Goal: Transaction & Acquisition: Purchase product/service

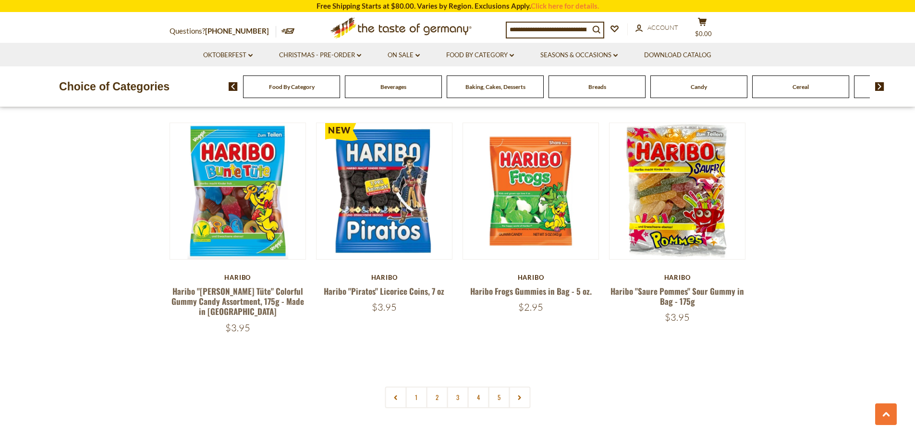
scroll to position [1969, 0]
click at [413, 386] on link "1" at bounding box center [416, 397] width 22 height 22
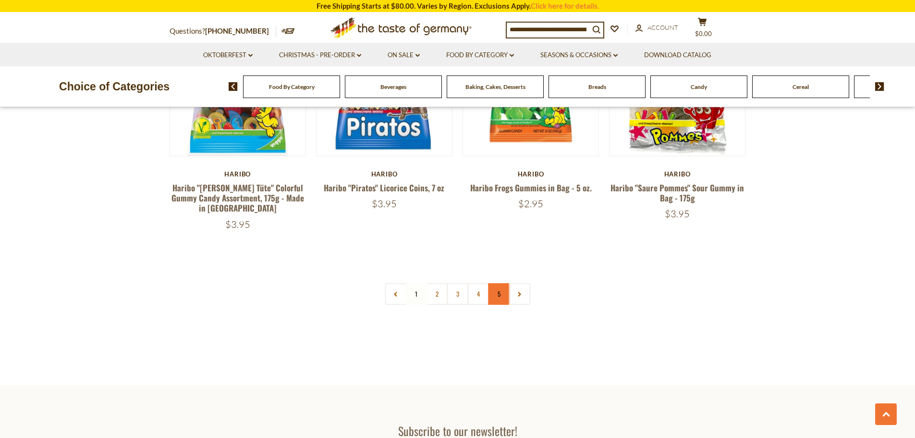
click at [501, 283] on link "5" at bounding box center [499, 294] width 22 height 22
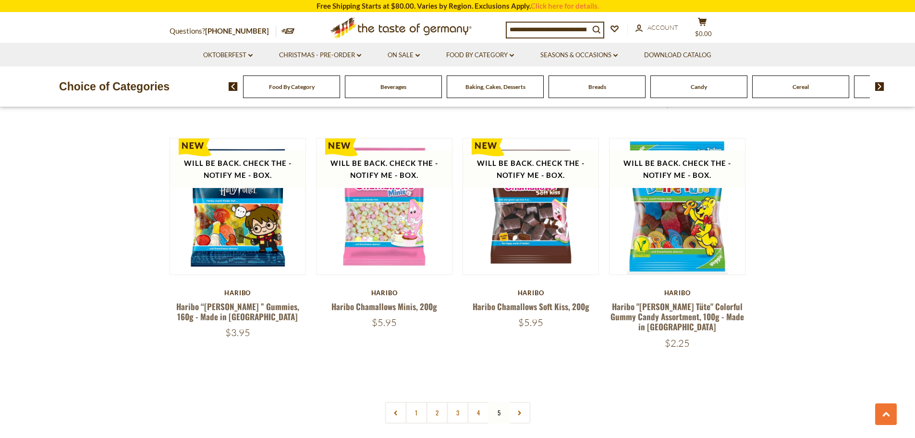
scroll to position [1448, 0]
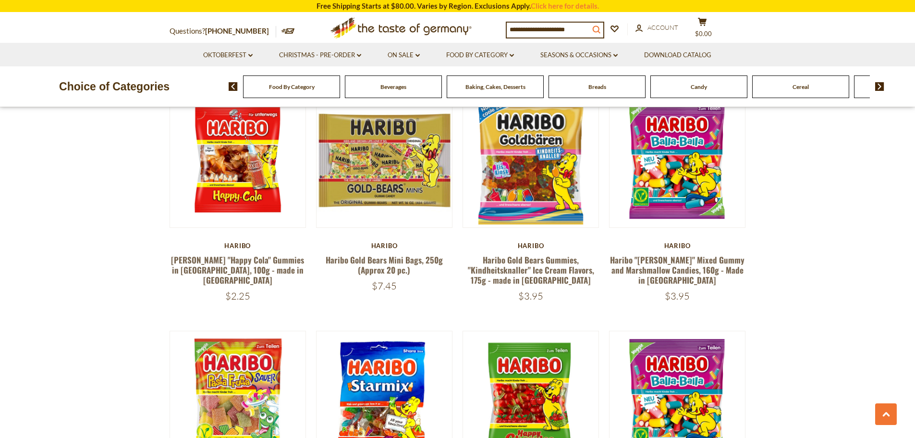
scroll to position [522, 0]
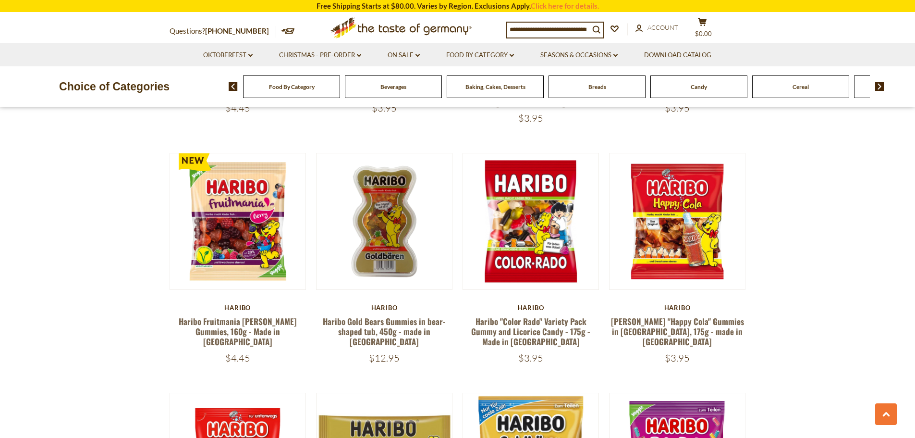
click at [576, 30] on input at bounding box center [548, 29] width 83 height 13
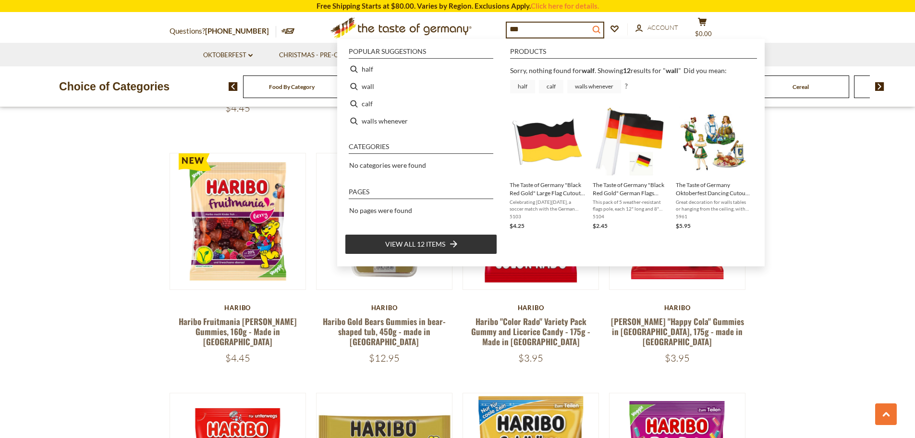
type input "****"
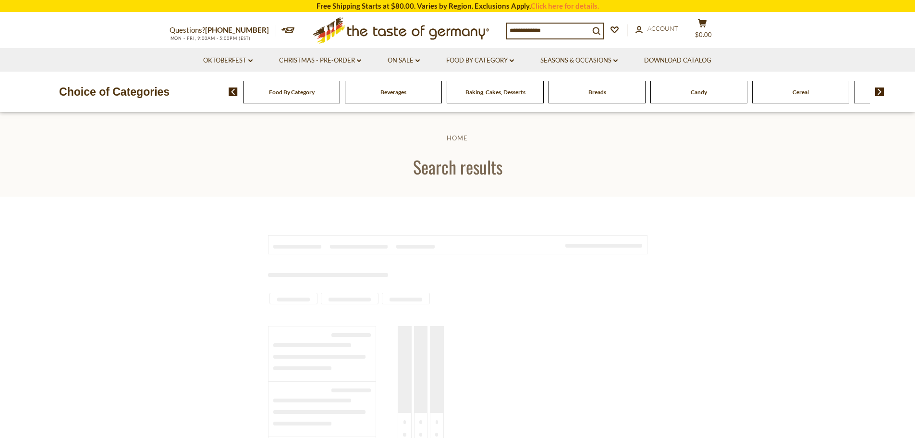
type input "****"
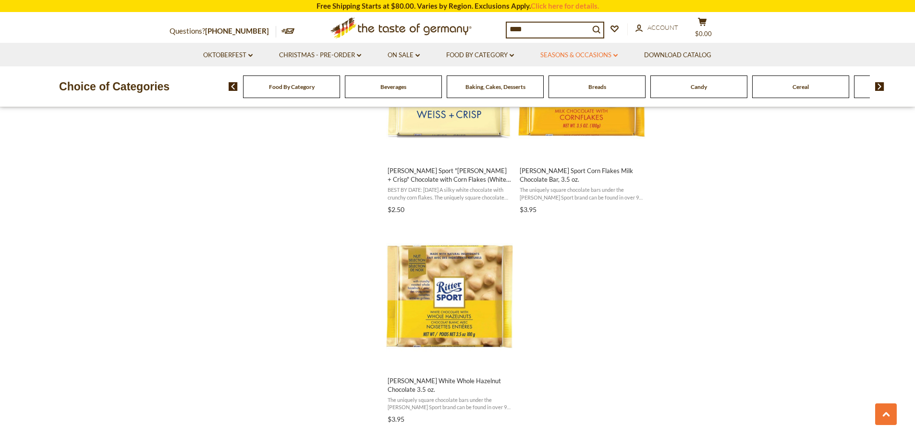
scroll to position [1441, 0]
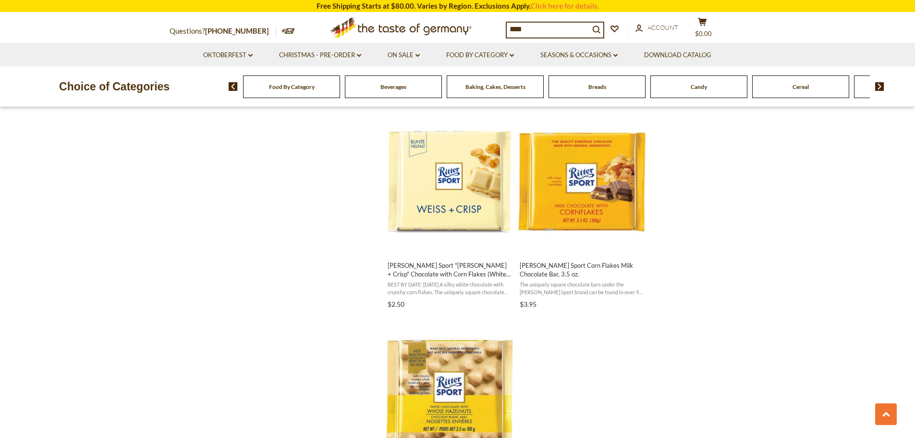
drag, startPoint x: 538, startPoint y: 25, endPoint x: 501, endPoint y: 26, distance: 37.5
click at [501, 26] on div "Questions? 800-881-6419 MON - FRI, 9:00AM - 5:00PM (EST) .st0{fill:#EDD300;} .s…" at bounding box center [457, 28] width 591 height 30
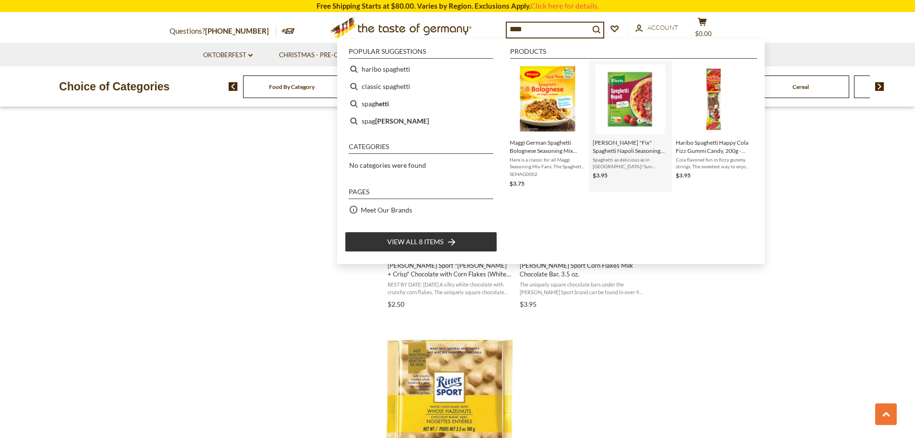
type input "****"
click at [635, 93] on img "Instant Search Results" at bounding box center [631, 99] width 70 height 70
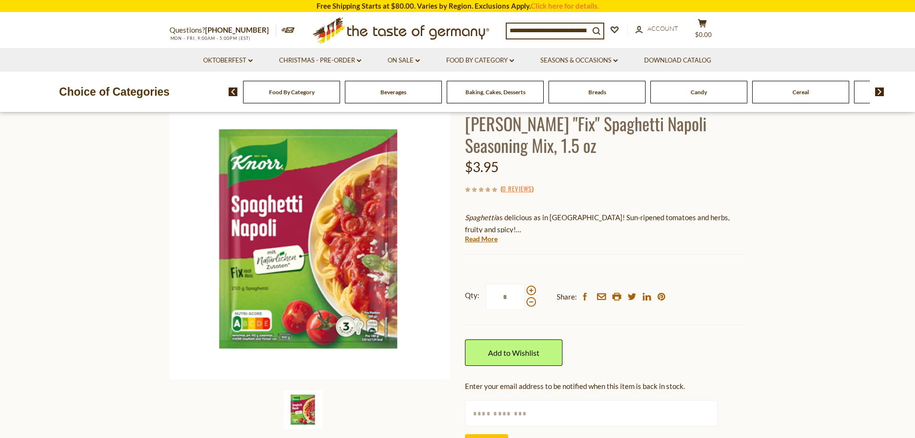
scroll to position [48, 0]
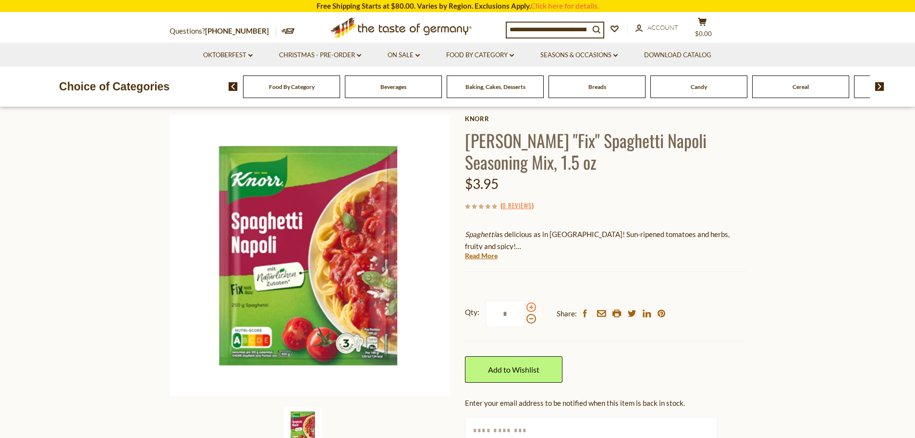
click at [531, 306] on span at bounding box center [531, 307] width 10 height 10
click at [525, 306] on input "*" at bounding box center [505, 313] width 39 height 26
click at [531, 306] on span at bounding box center [531, 307] width 10 height 10
click at [525, 306] on input "*" at bounding box center [505, 313] width 39 height 26
type input "*"
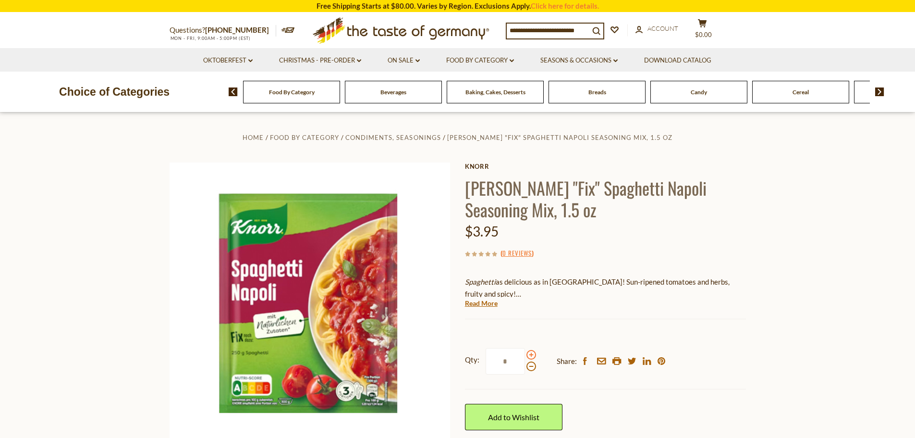
scroll to position [0, 0]
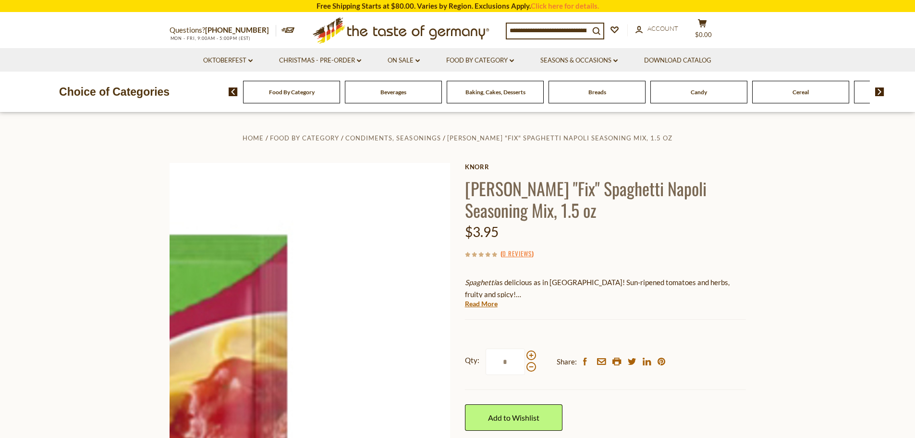
drag, startPoint x: 522, startPoint y: 210, endPoint x: 441, endPoint y: 178, distance: 87.1
click at [441, 178] on div "Home Food By Category Condiments, Seasonings Knorr "Fix" Spaghetti Napoli Seaso…" at bounding box center [457, 332] width 591 height 401
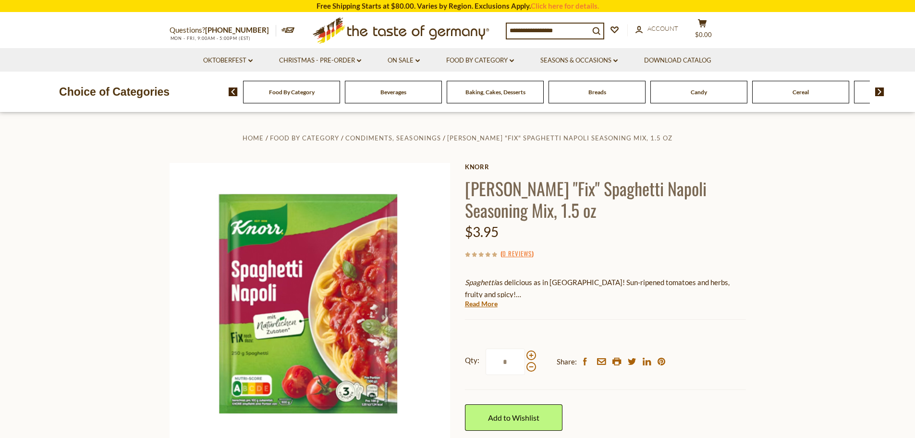
copy div "Knorr Knorr "Fix" Spaghetti Napoli Seasoning Mix, 1.5 oz"
click at [549, 23] on div "search_icon" at bounding box center [555, 31] width 98 height 17
drag, startPoint x: 580, startPoint y: 31, endPoint x: 447, endPoint y: 24, distance: 133.2
click at [447, 24] on div "Questions? 800-881-6419 MON - FRI, 9:00AM - 5:00PM (EST) .st0{fill:#EDD300;} .s…" at bounding box center [457, 30] width 591 height 35
type input "*****"
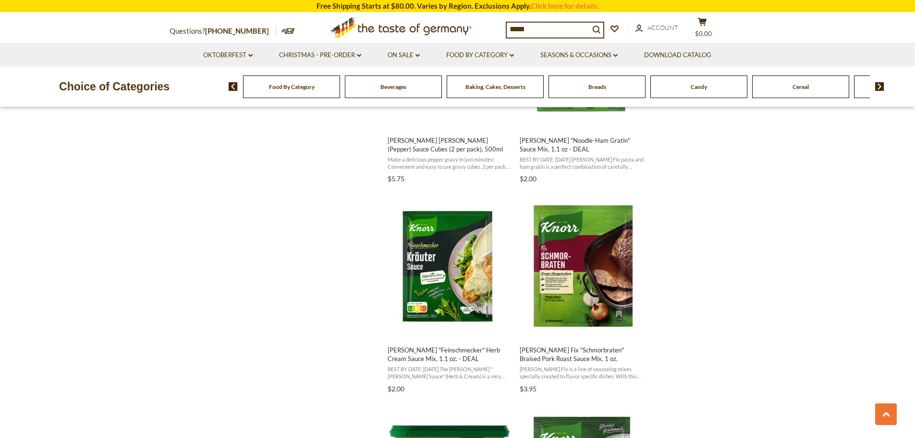
scroll to position [1153, 0]
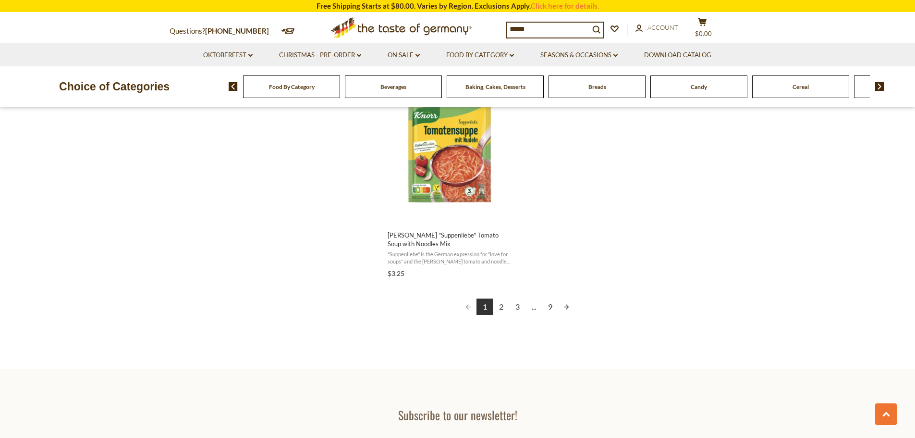
click at [503, 307] on link "2" at bounding box center [501, 306] width 16 height 16
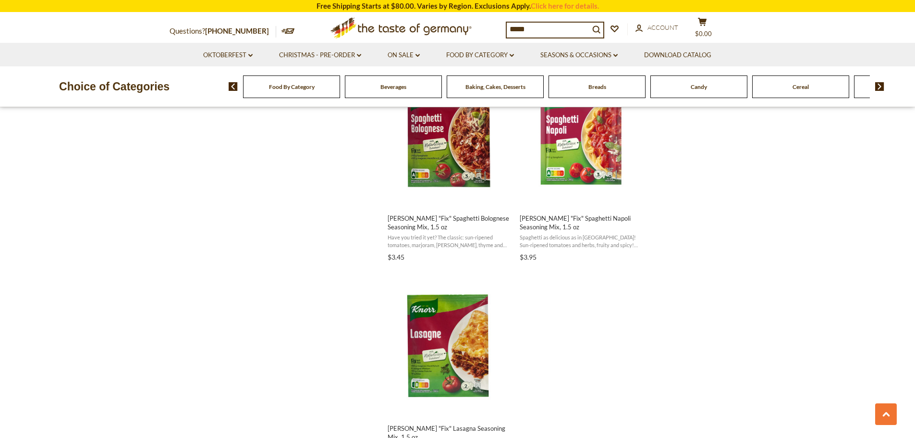
scroll to position [1489, 0]
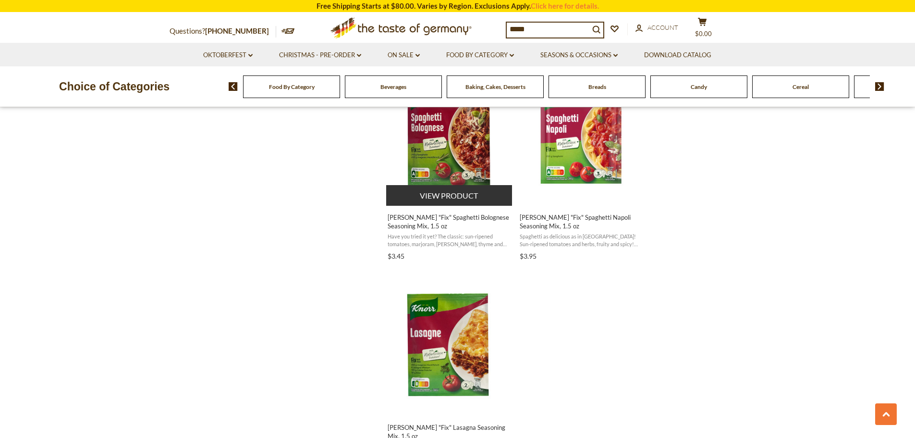
click at [446, 147] on img "Knorr" at bounding box center [449, 133] width 127 height 127
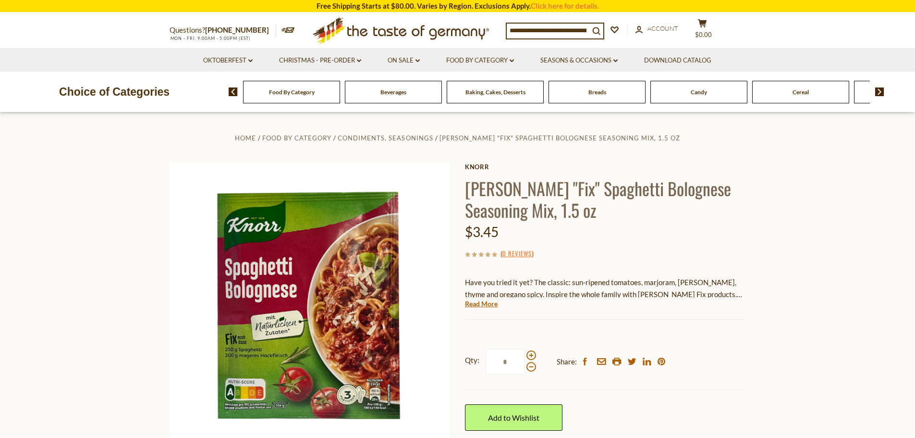
click at [299, 99] on div "Food By Category" at bounding box center [291, 92] width 97 height 23
click at [492, 89] on span "Baking, Cakes, Desserts" at bounding box center [495, 91] width 60 height 7
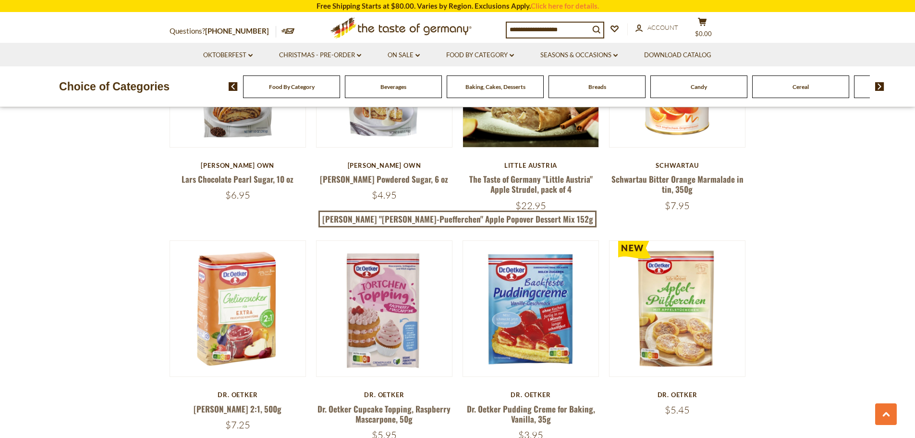
scroll to position [1873, 0]
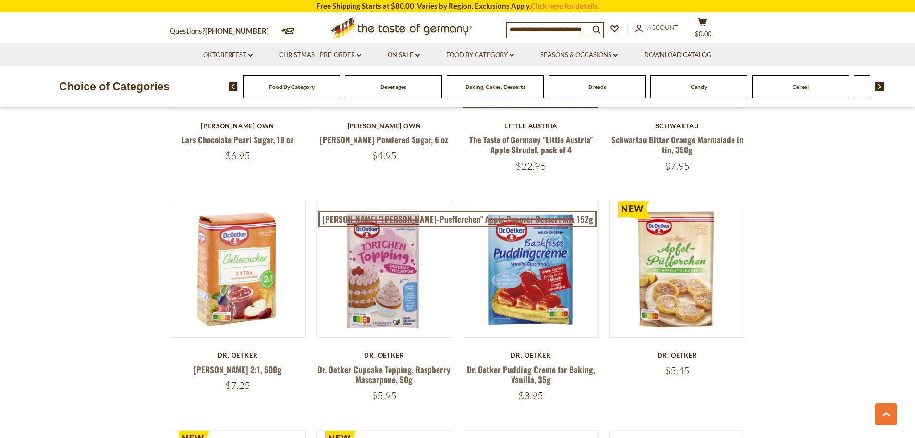
click at [340, 93] on div "Baking, Cakes, Desserts" at bounding box center [291, 86] width 97 height 23
click at [695, 87] on span "Candy" at bounding box center [699, 86] width 16 height 7
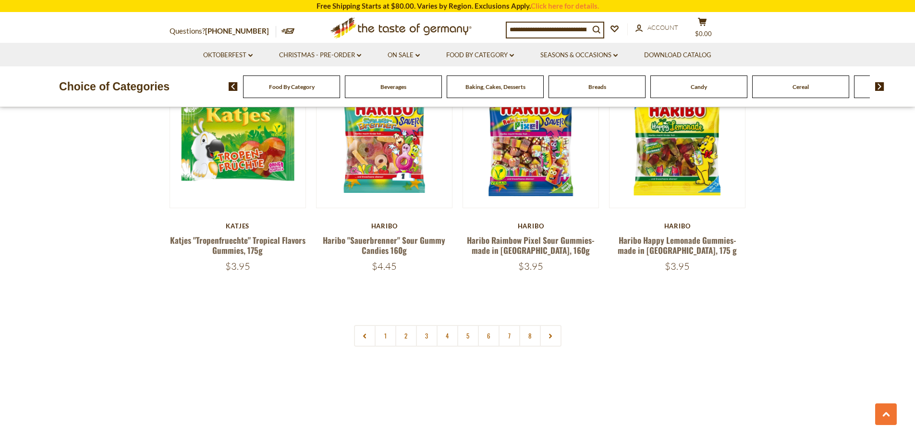
scroll to position [2306, 0]
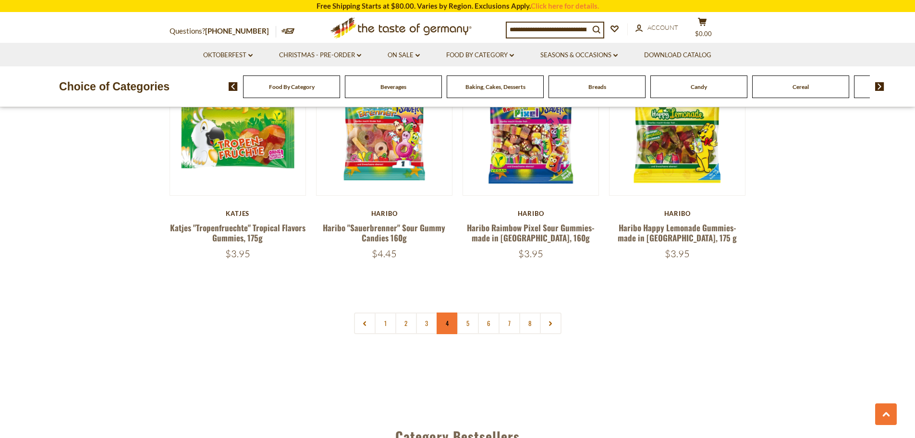
click at [450, 312] on link "4" at bounding box center [448, 323] width 22 height 22
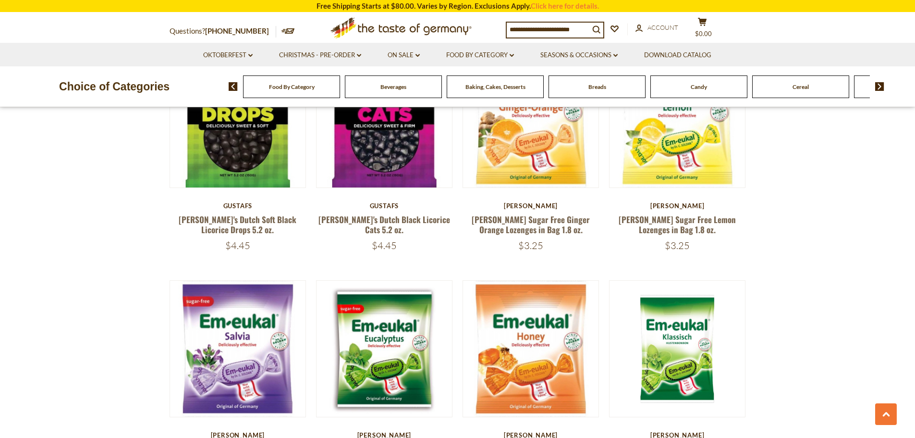
scroll to position [2181, 0]
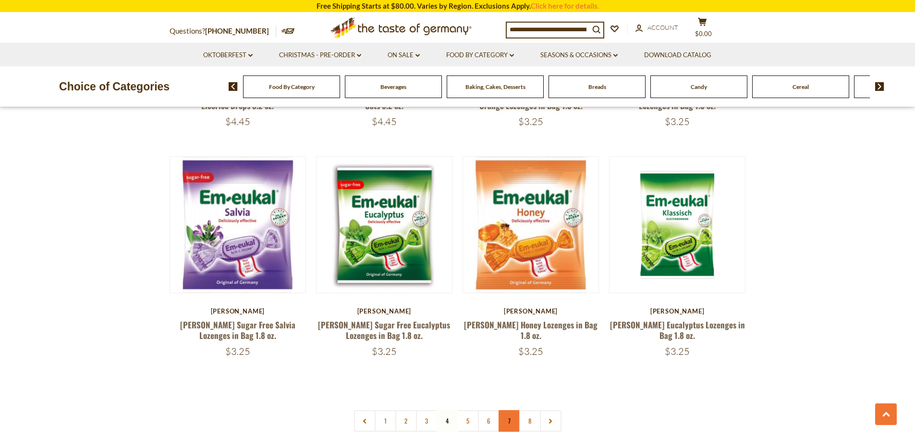
click at [511, 410] on link "7" at bounding box center [510, 421] width 22 height 22
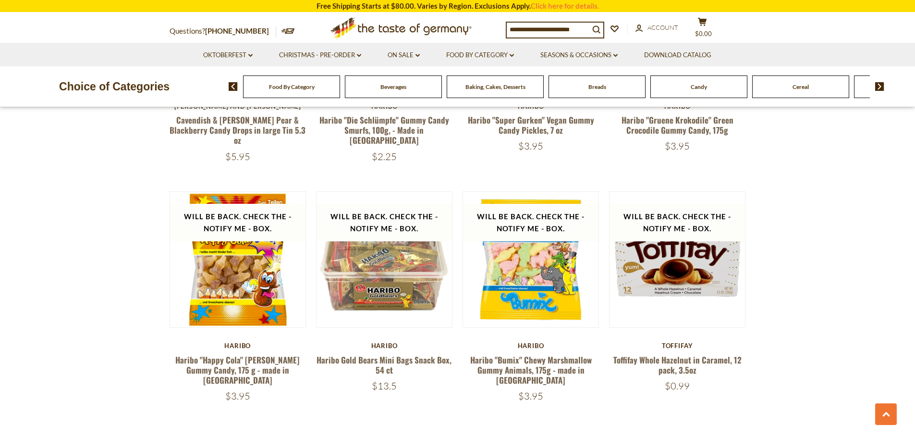
scroll to position [2274, 0]
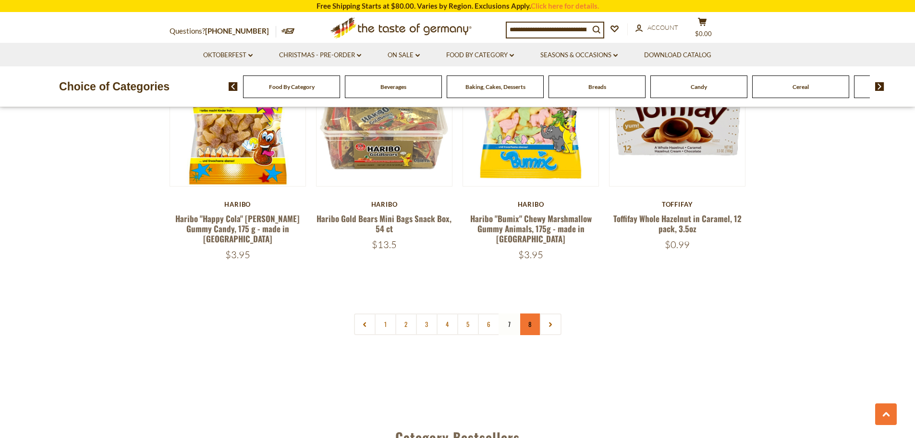
click at [537, 313] on link "8" at bounding box center [530, 324] width 22 height 22
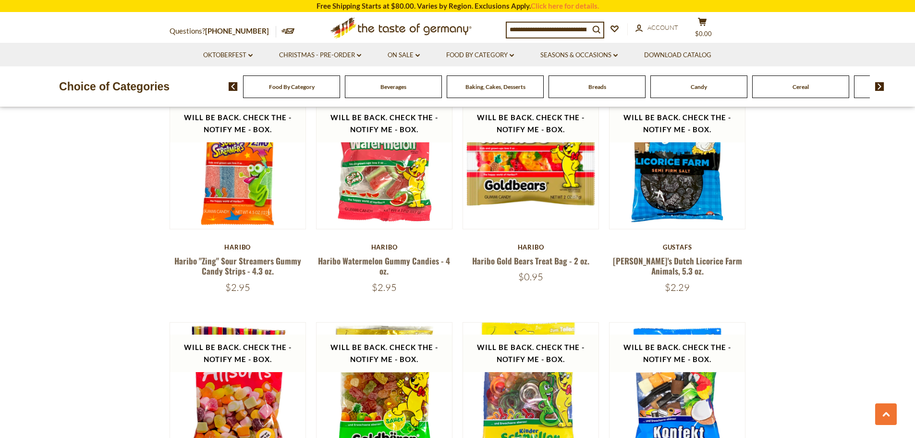
scroll to position [847, 0]
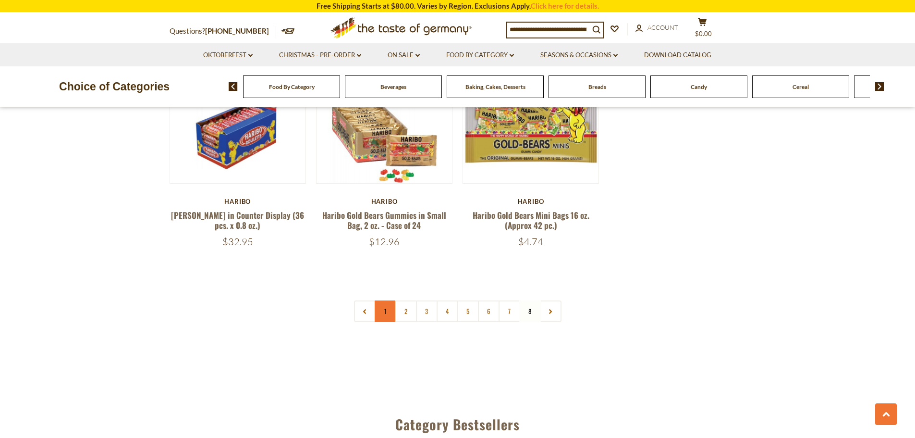
click at [387, 300] on link "1" at bounding box center [386, 311] width 22 height 22
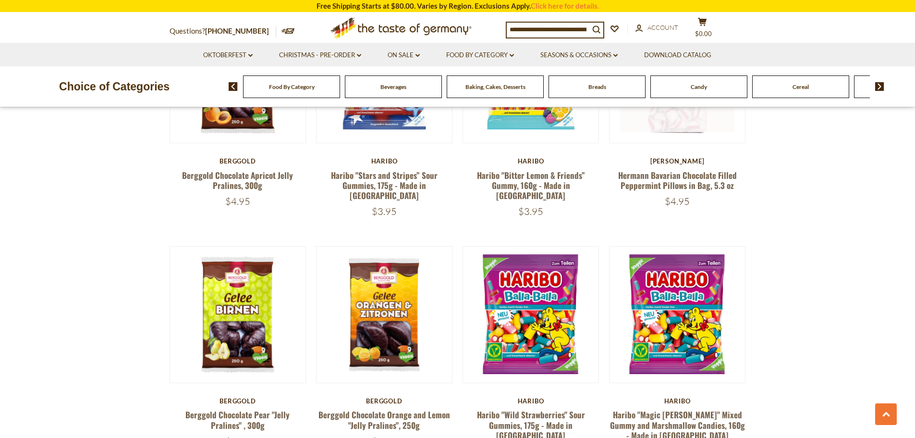
scroll to position [404, 0]
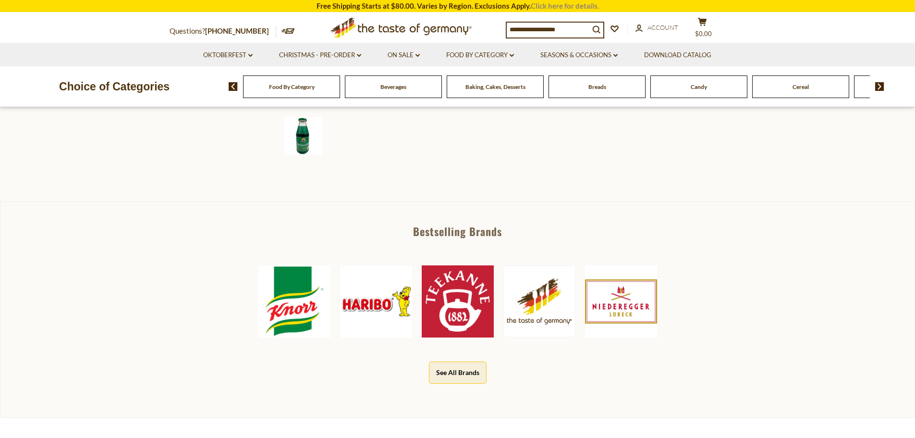
scroll to position [336, 0]
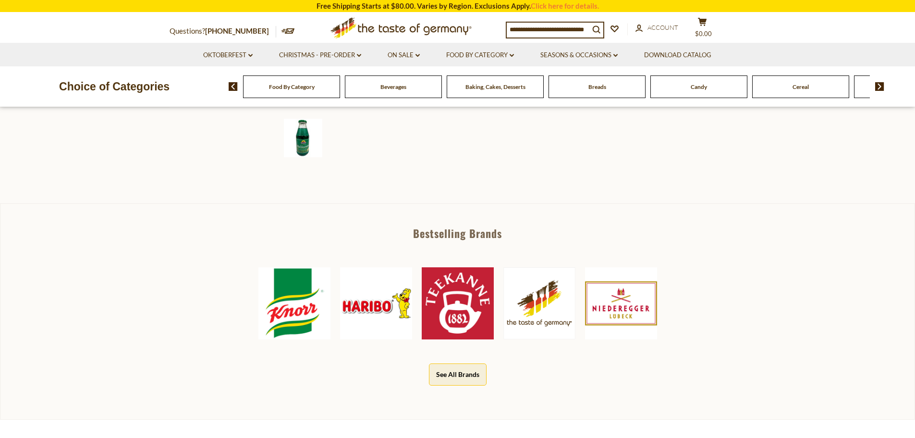
click at [574, 26] on input at bounding box center [548, 29] width 83 height 13
type input "**********"
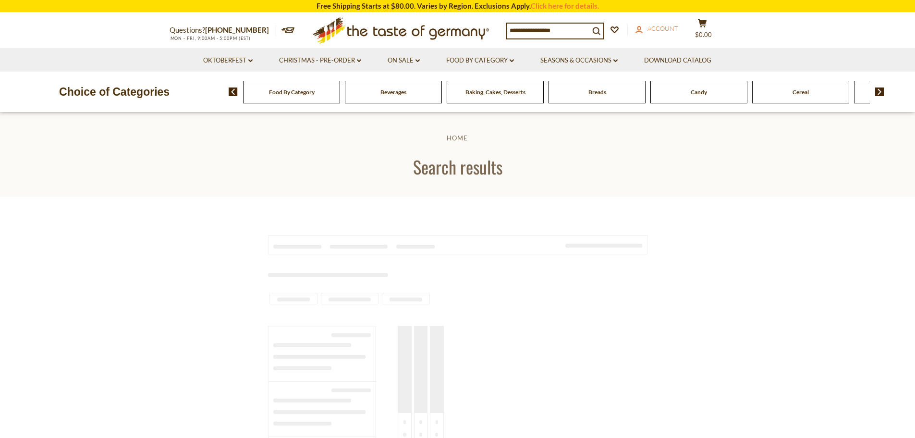
type input "**********"
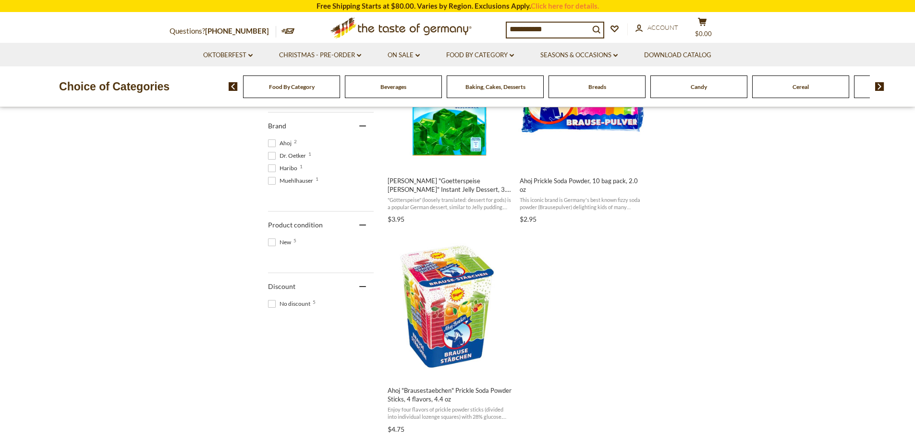
scroll to position [480, 0]
